Goal: Transaction & Acquisition: Obtain resource

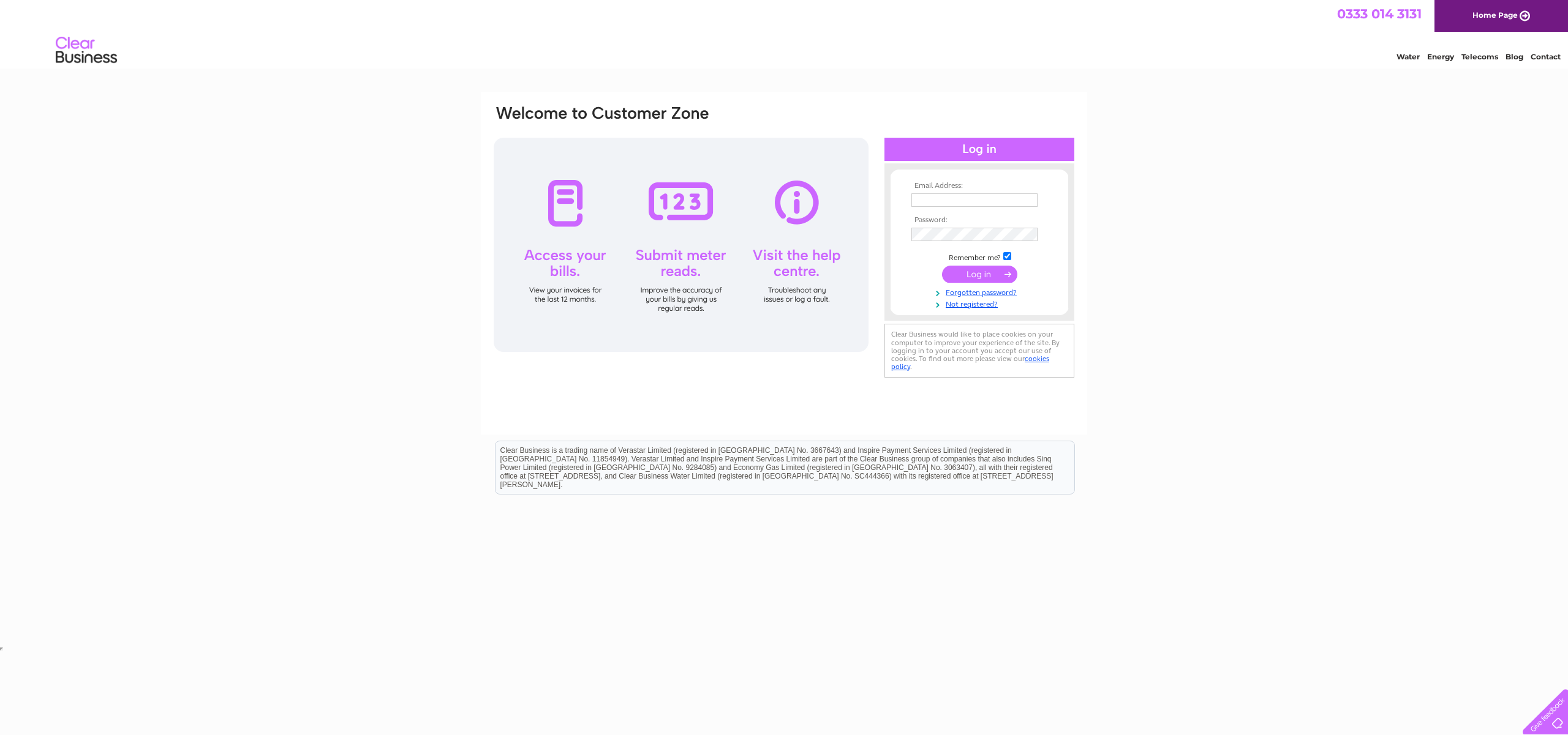
type input "[EMAIL_ADDRESS][DOMAIN_NAME]"
click at [975, 272] on input "submit" at bounding box center [980, 274] width 76 height 17
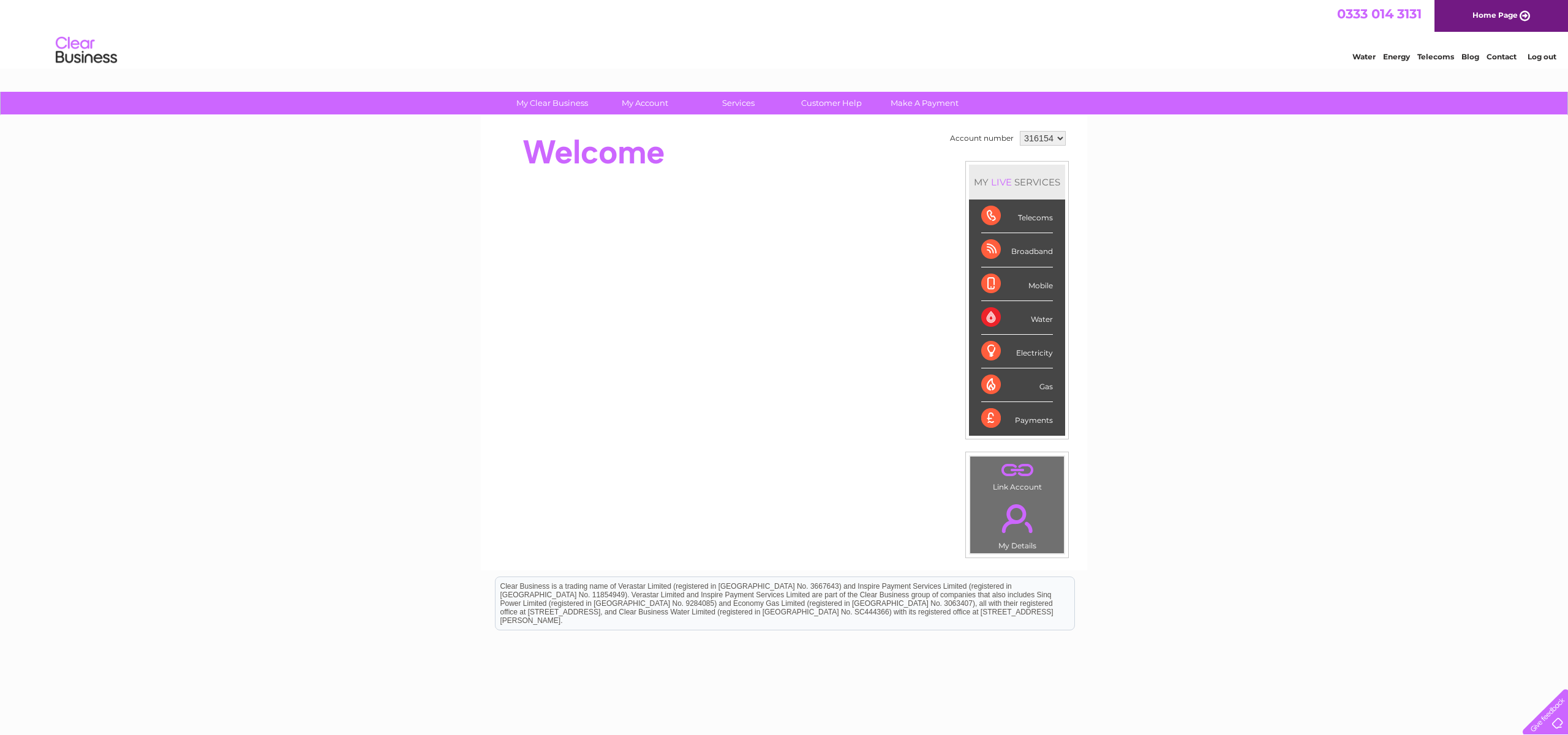
click at [1014, 221] on div "Telecoms" at bounding box center [1017, 216] width 72 height 34
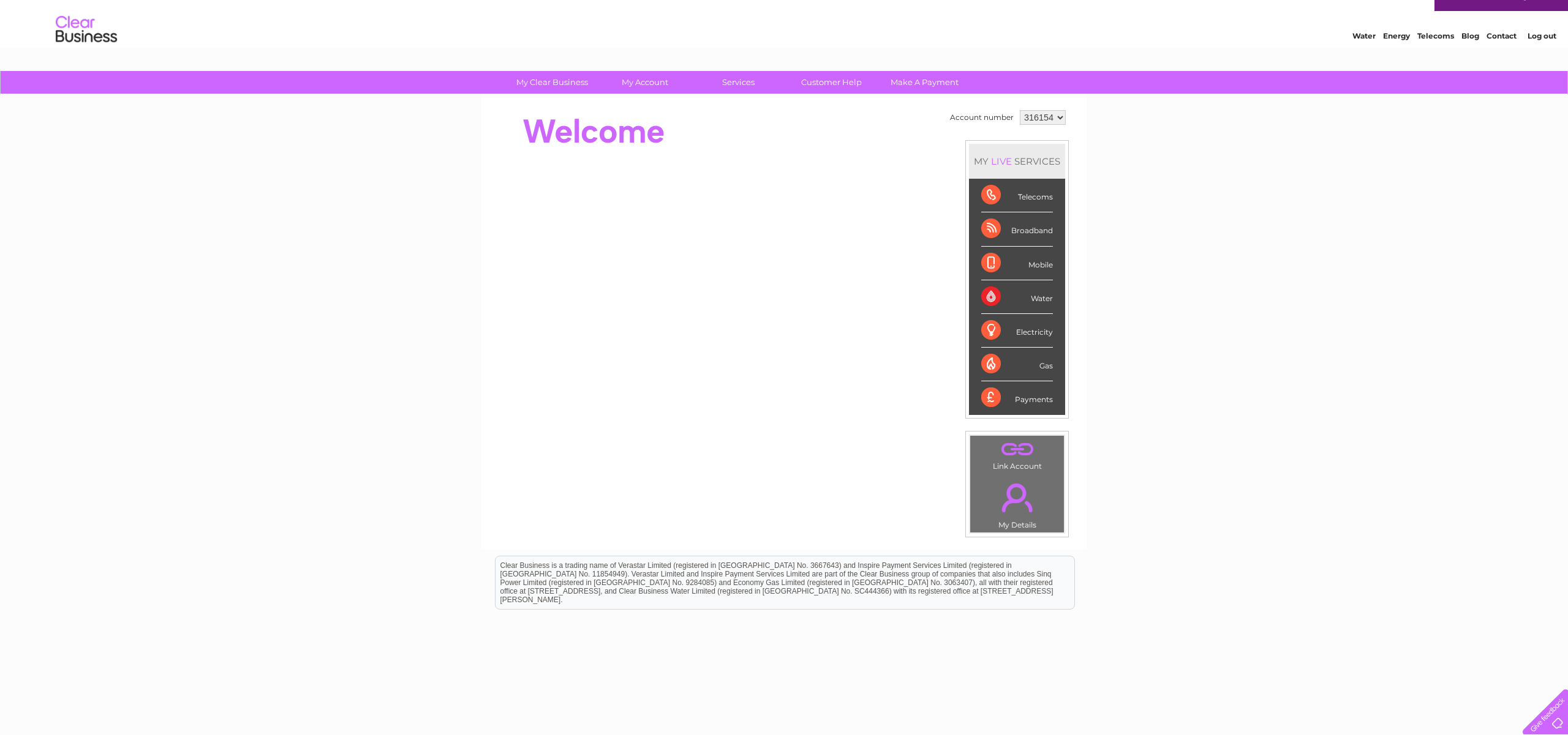
scroll to position [19, 0]
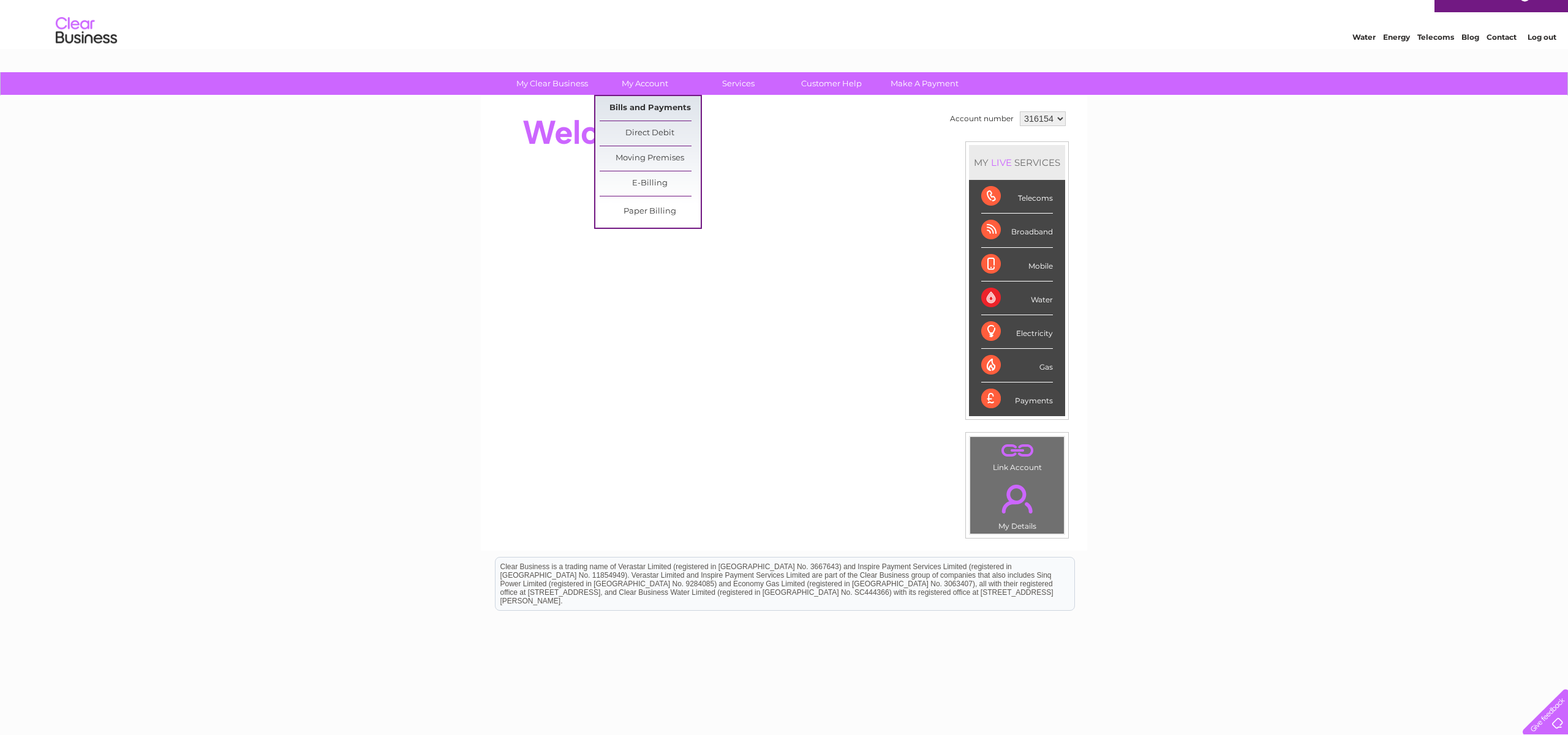
click at [640, 105] on link "Bills and Payments" at bounding box center [650, 108] width 101 height 24
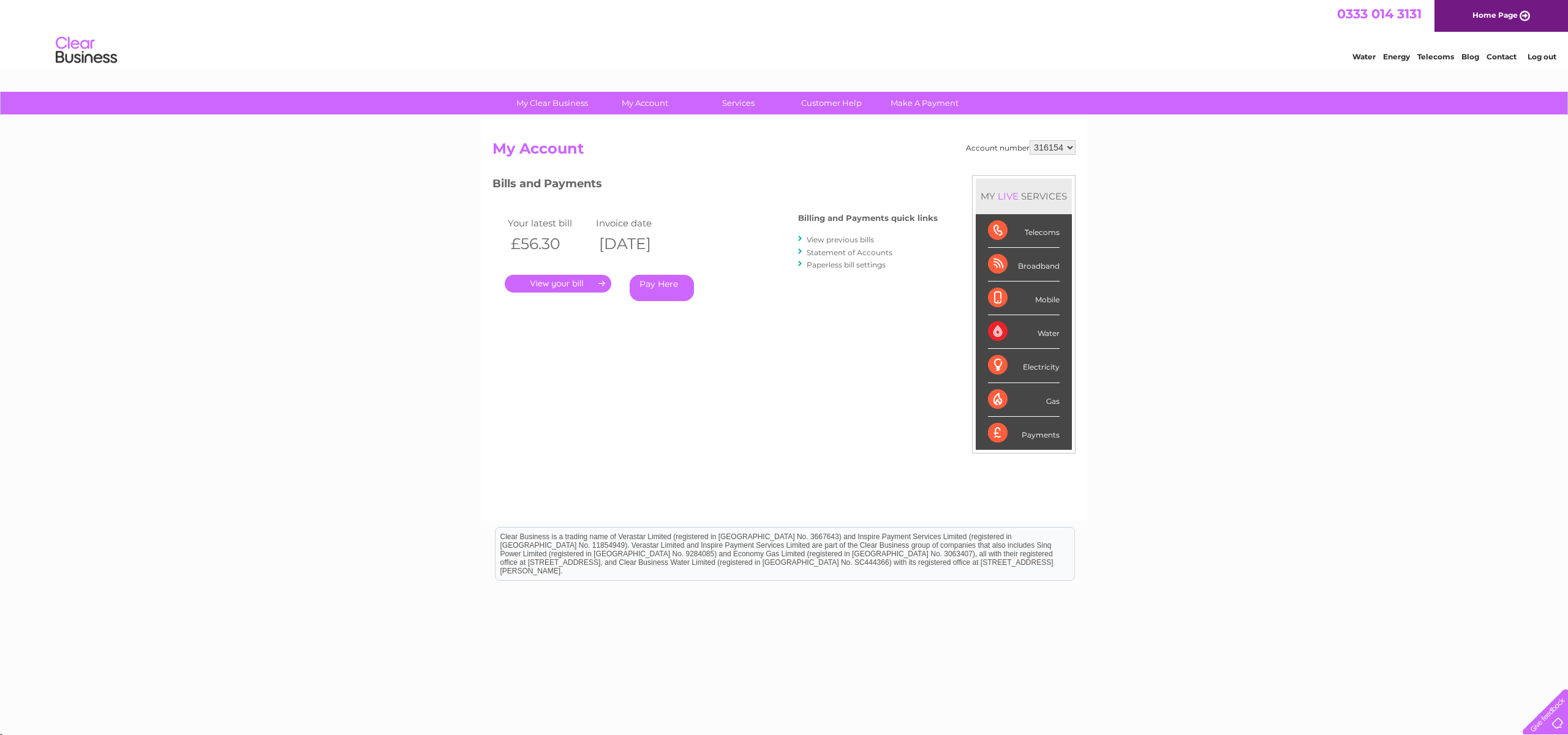
click at [560, 283] on link "." at bounding box center [558, 283] width 107 height 17
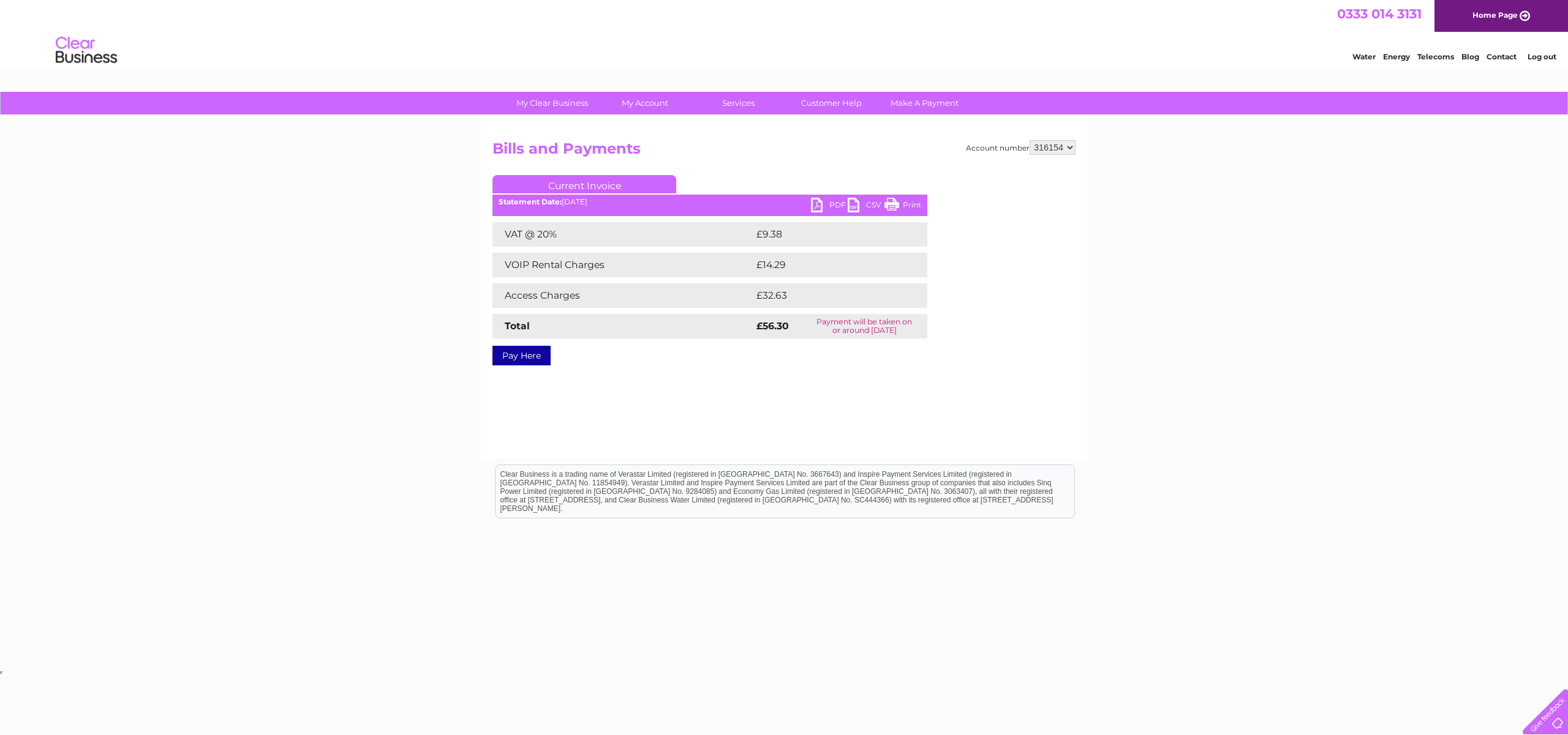
click at [817, 204] on link "PDF" at bounding box center [830, 207] width 37 height 17
click at [562, 153] on link "My Details" at bounding box center [557, 152] width 101 height 24
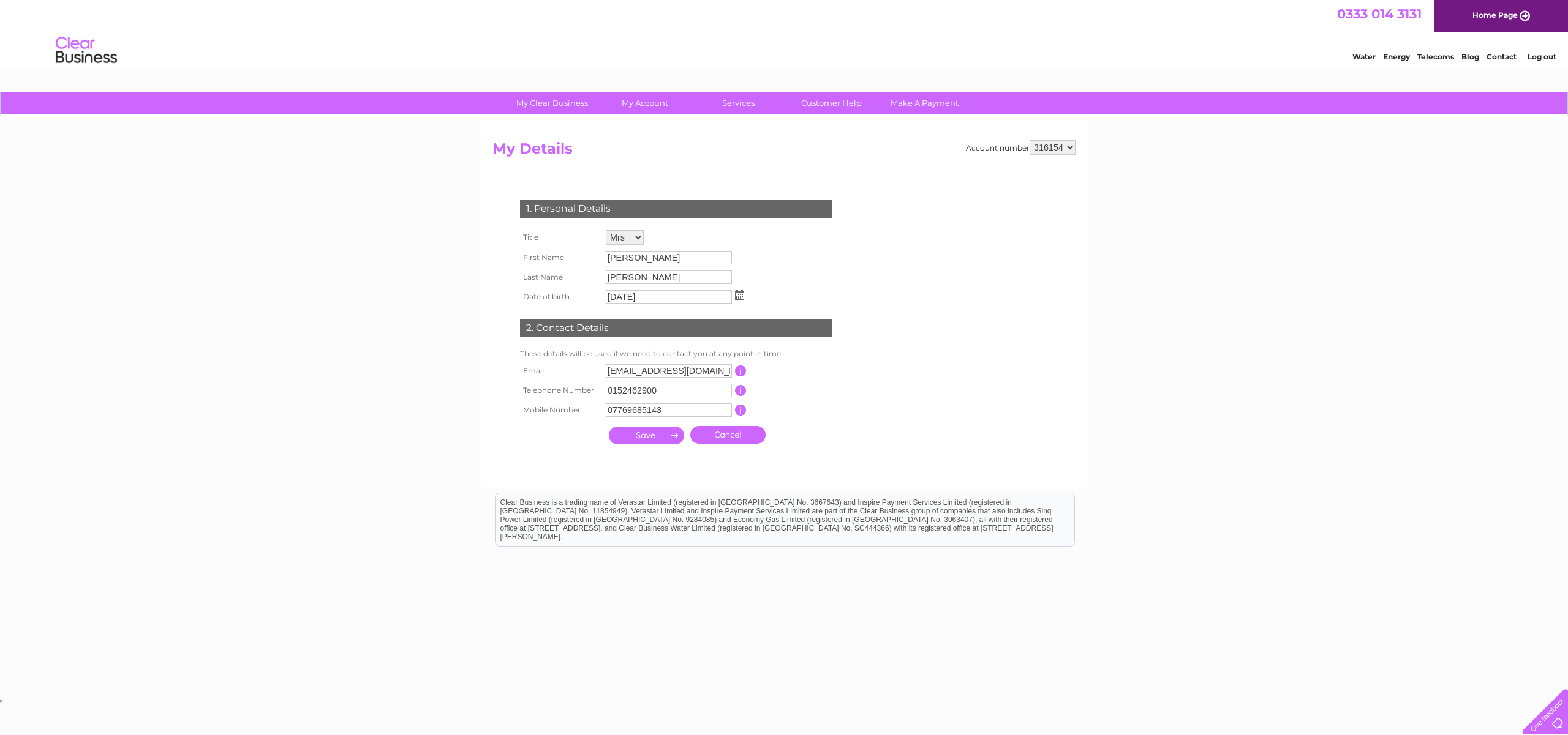
click at [1070, 147] on select "316154" at bounding box center [1052, 147] width 46 height 15
